Goal: Task Accomplishment & Management: Use online tool/utility

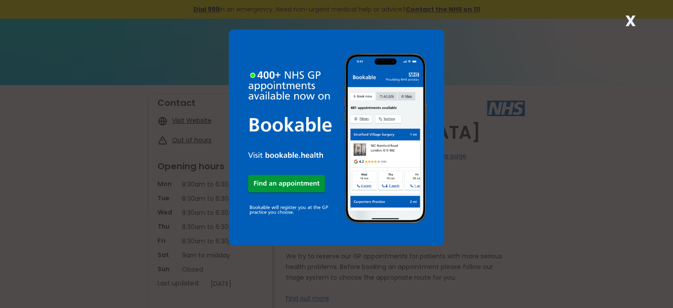
click at [631, 15] on strong "X" at bounding box center [631, 20] width 11 height 21
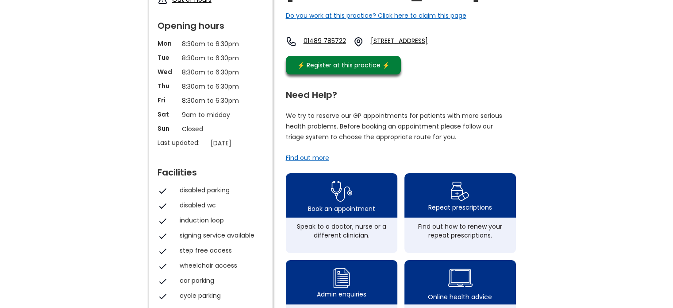
scroll to position [147, 0]
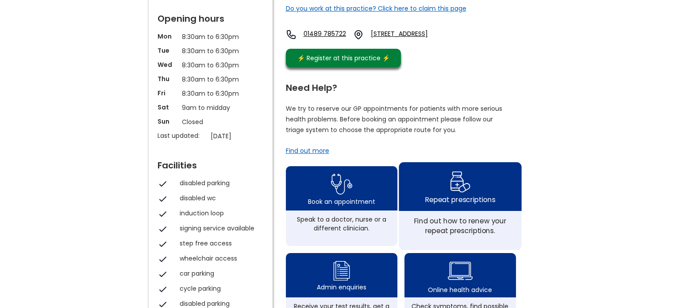
click at [490, 205] on div "Repeat prescriptions" at bounding box center [460, 186] width 123 height 49
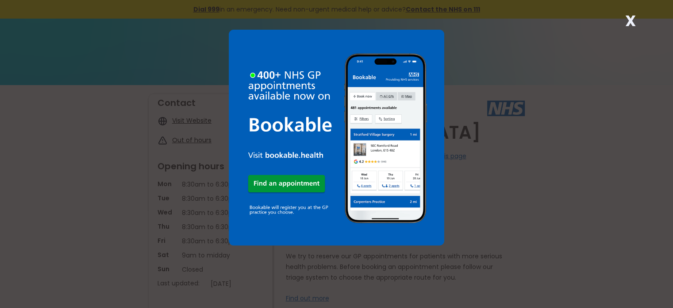
click at [631, 23] on strong "X" at bounding box center [631, 20] width 11 height 21
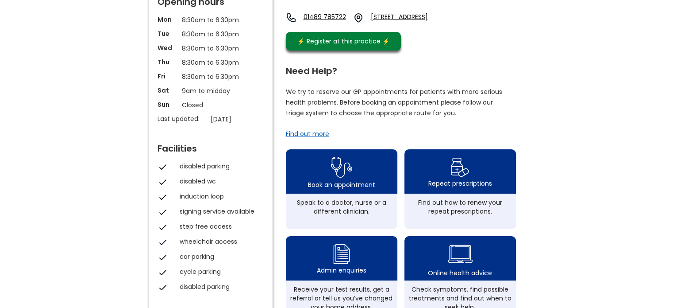
scroll to position [173, 0]
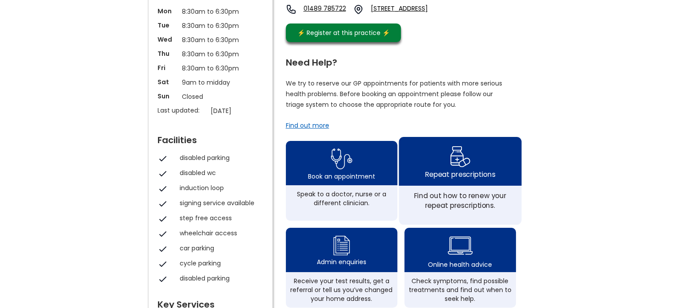
click at [494, 179] on div "Repeat prescriptions" at bounding box center [460, 174] width 70 height 10
